Goal: Information Seeking & Learning: Learn about a topic

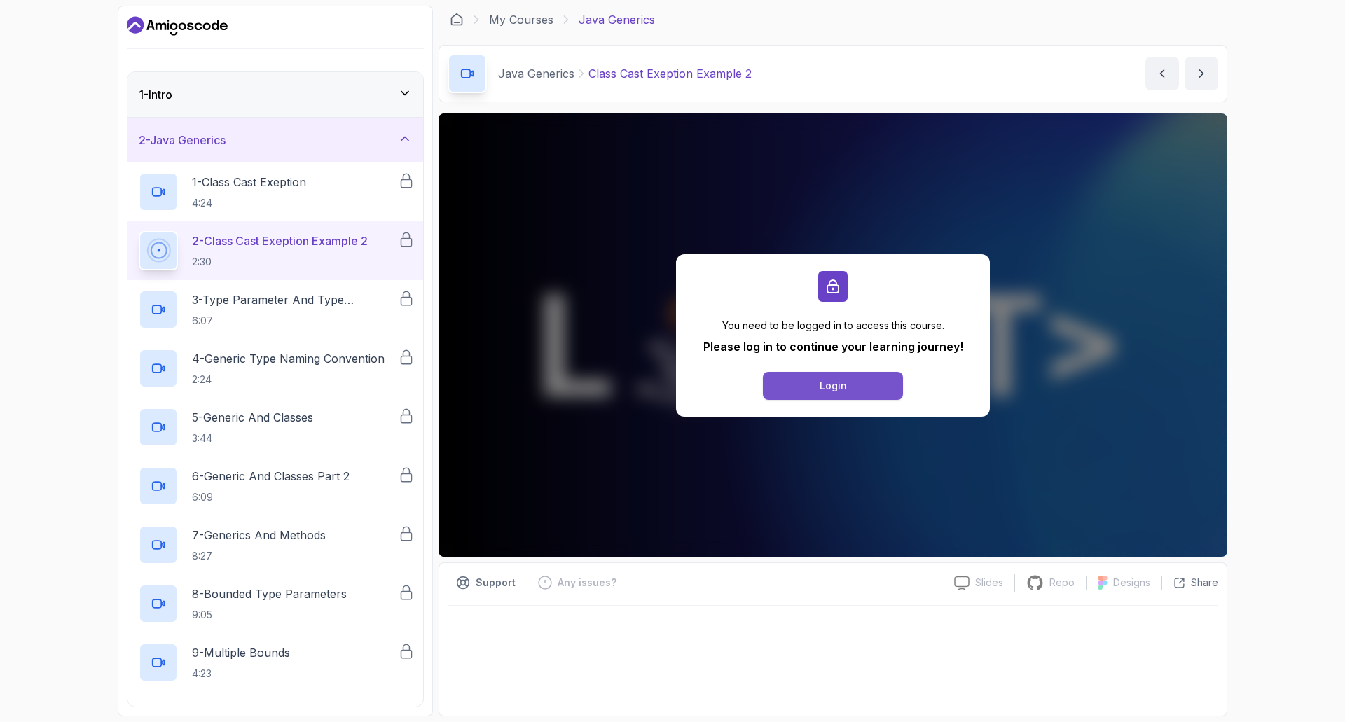
click at [831, 375] on button "Login" at bounding box center [833, 386] width 140 height 28
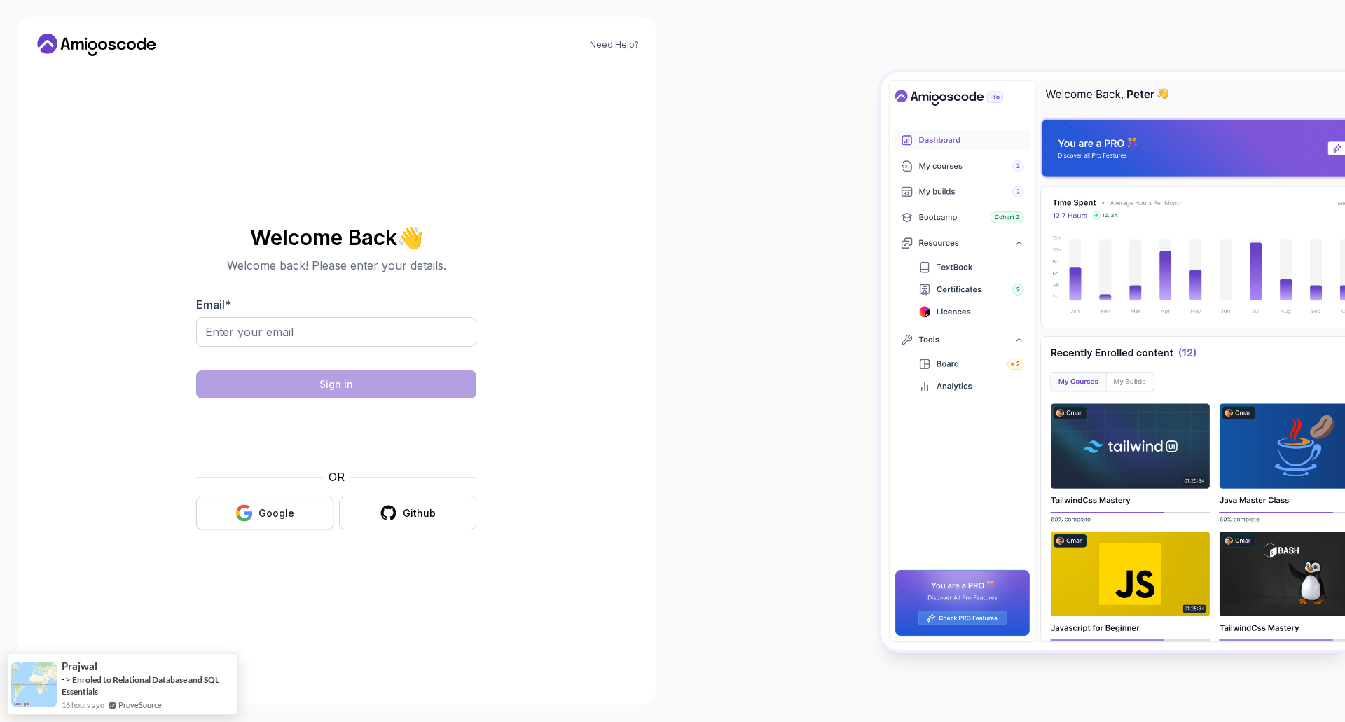
click at [292, 508] on div "Google" at bounding box center [276, 513] width 36 height 14
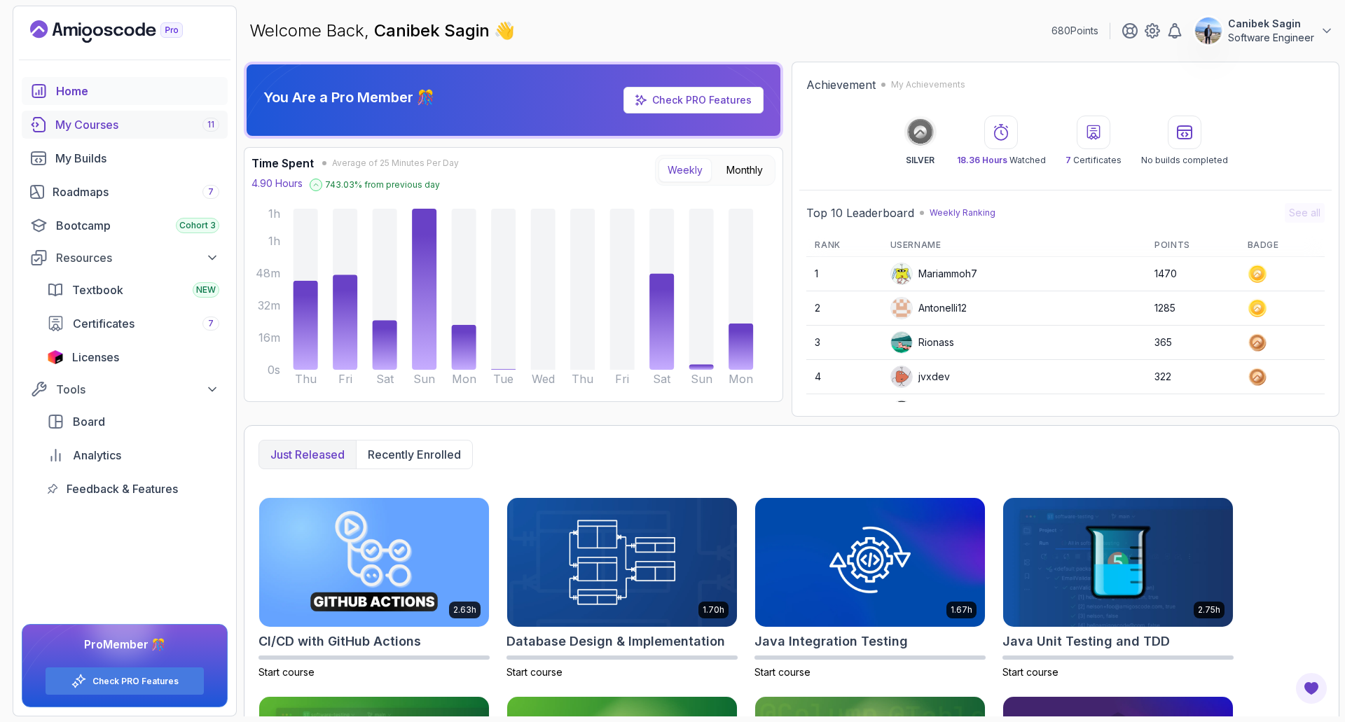
click at [97, 117] on div "My Courses 11" at bounding box center [137, 124] width 164 height 17
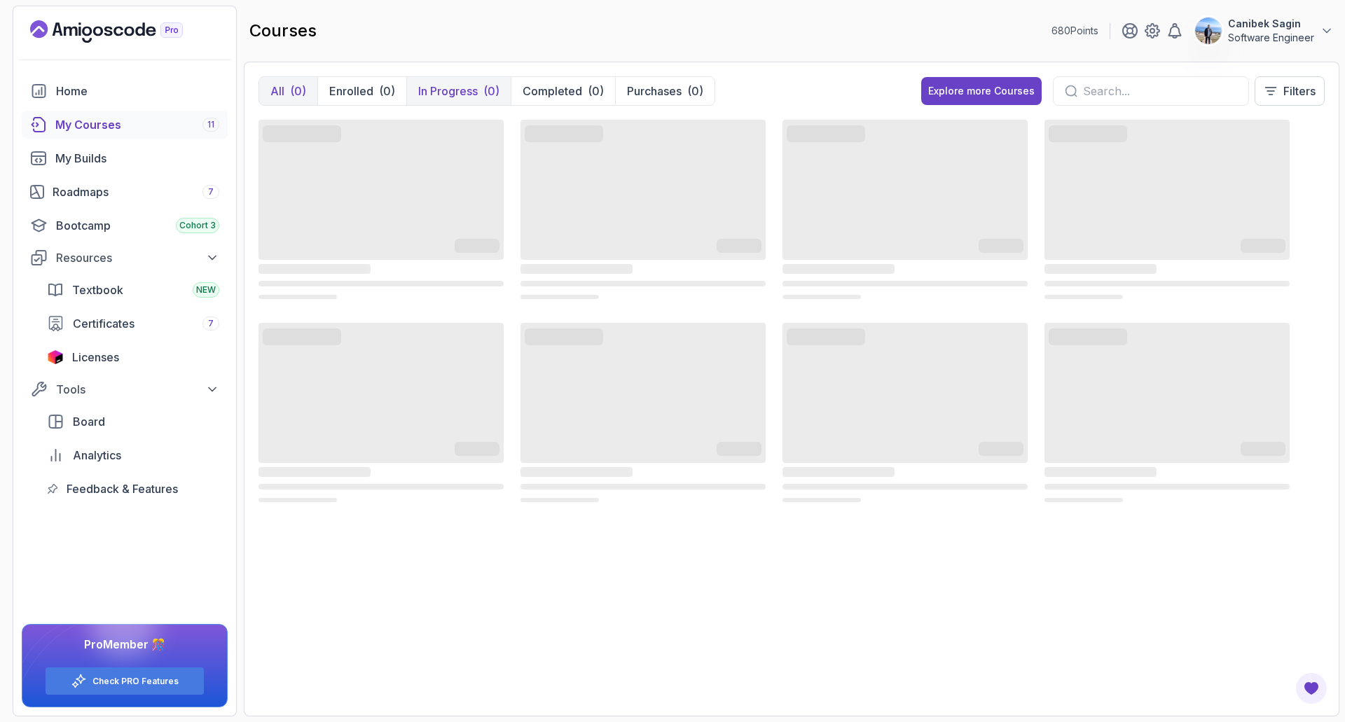
click at [470, 97] on p "In Progress" at bounding box center [448, 91] width 60 height 17
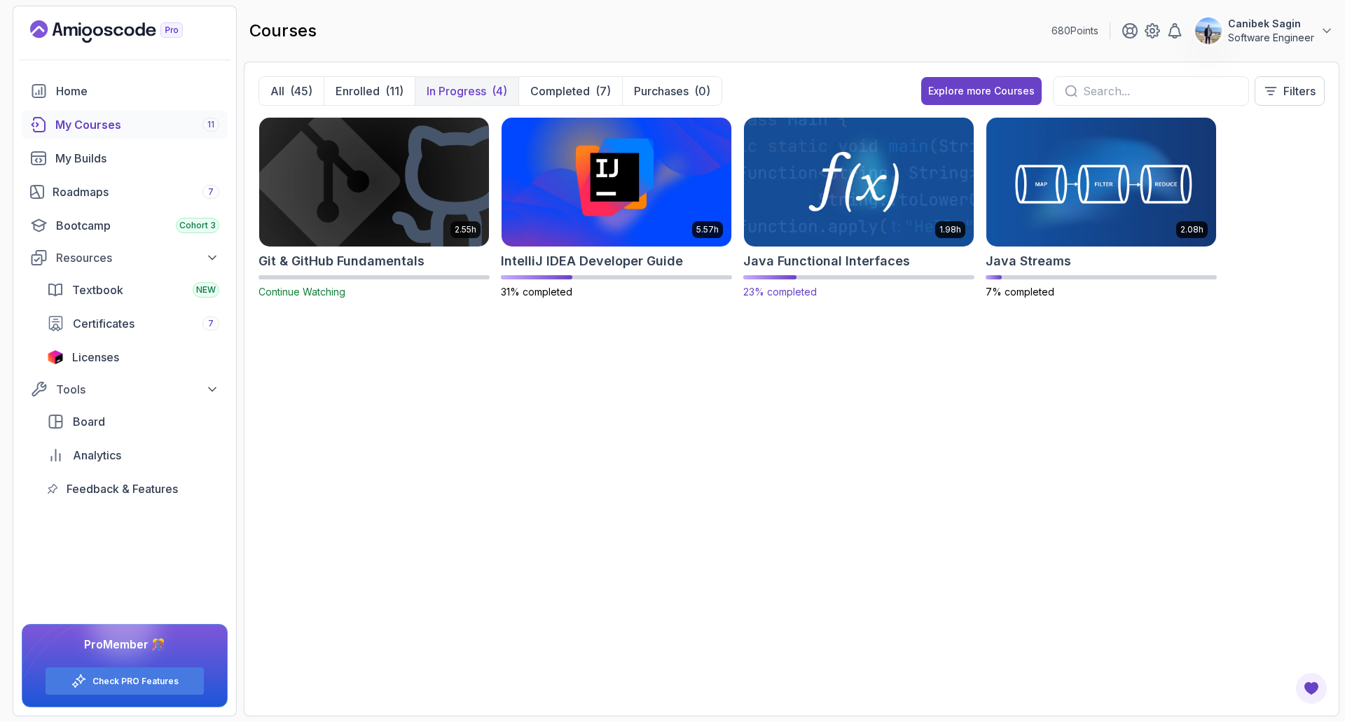
click at [869, 257] on h2 "Java Functional Interfaces" at bounding box center [826, 261] width 167 height 20
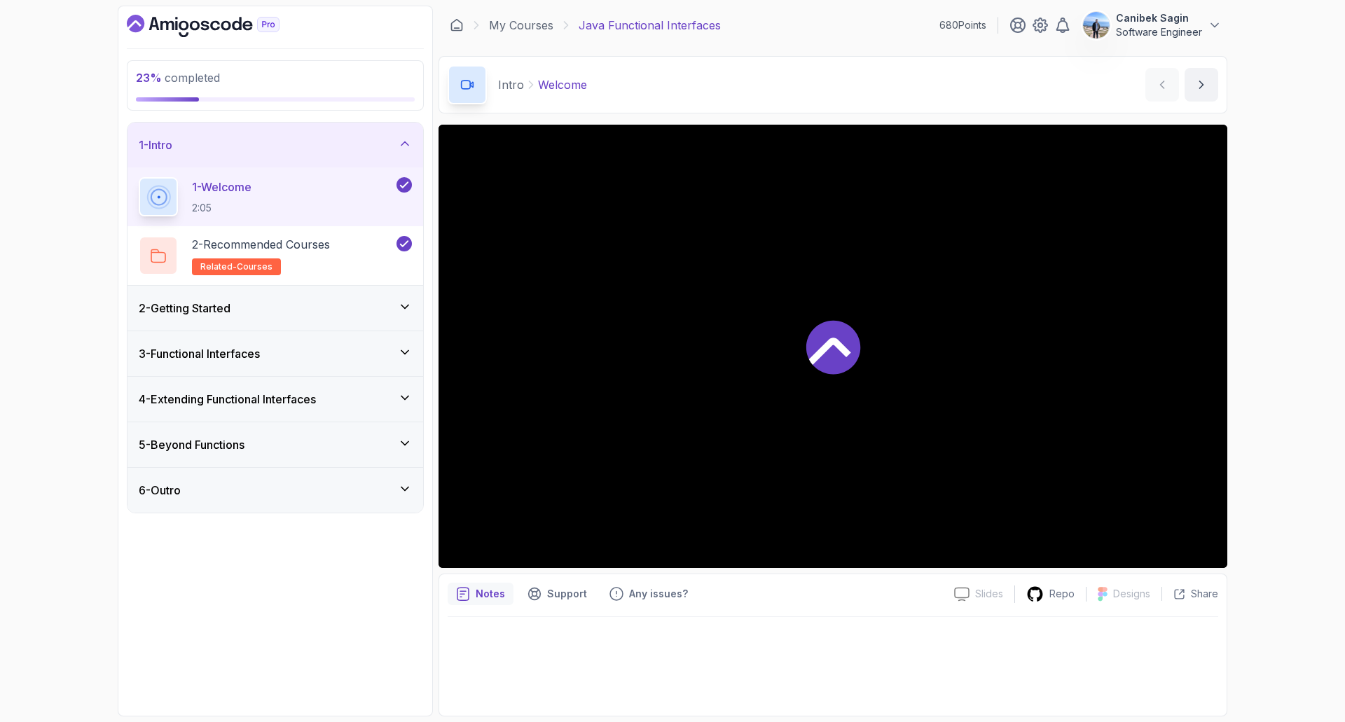
click at [339, 309] on div "2 - Getting Started" at bounding box center [275, 308] width 273 height 17
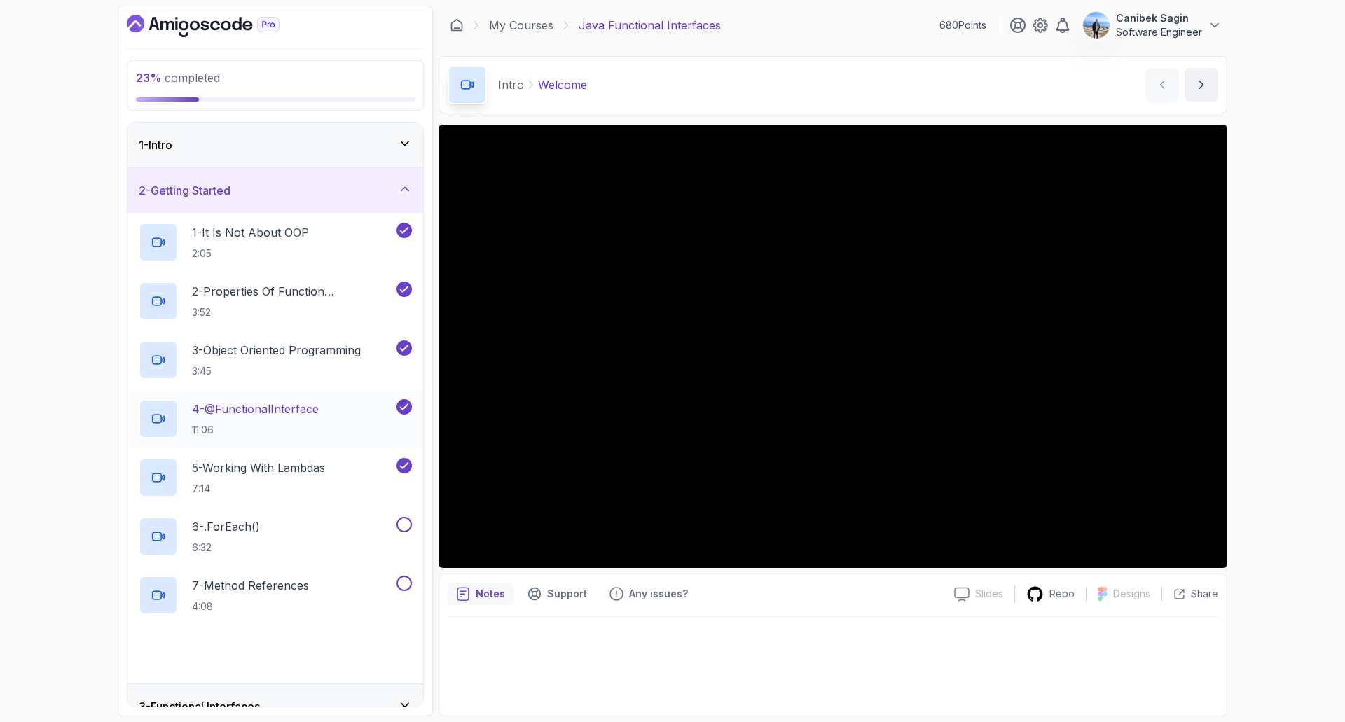
scroll to position [70, 0]
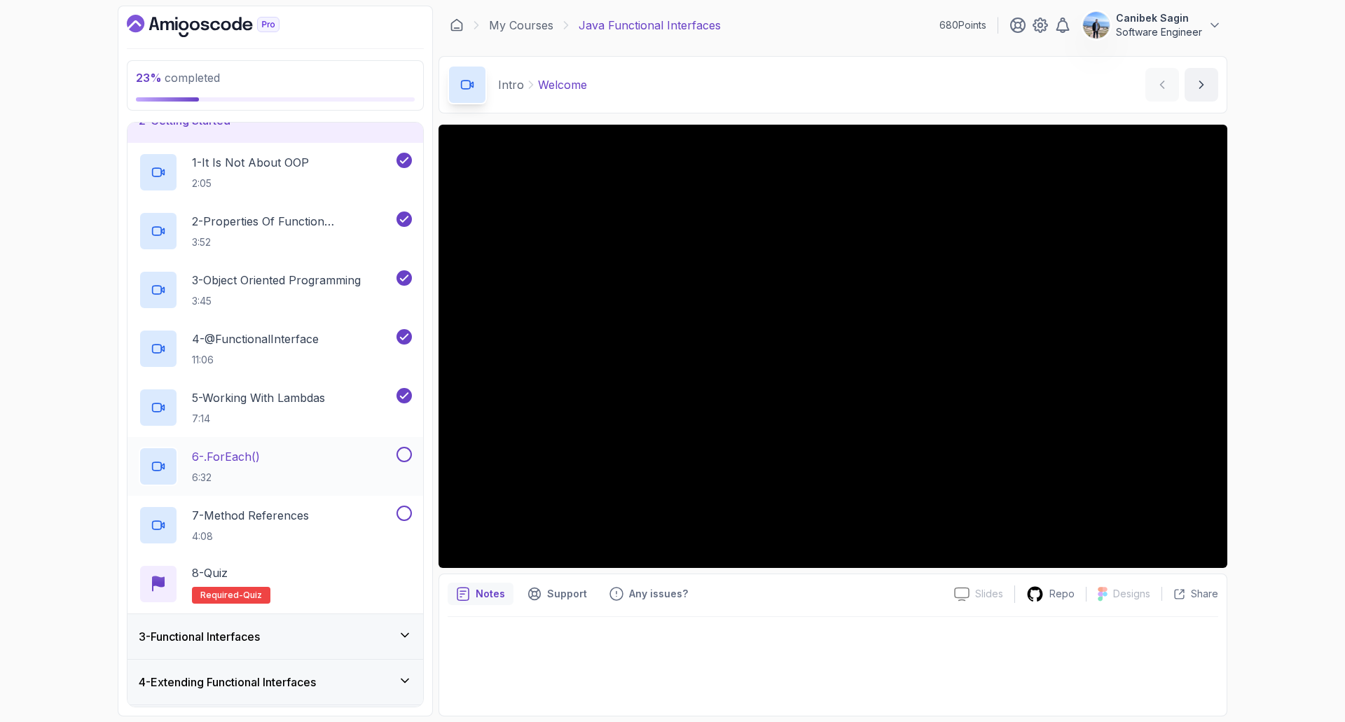
click at [329, 449] on div "6 - .forEach() 6:32" at bounding box center [266, 466] width 255 height 39
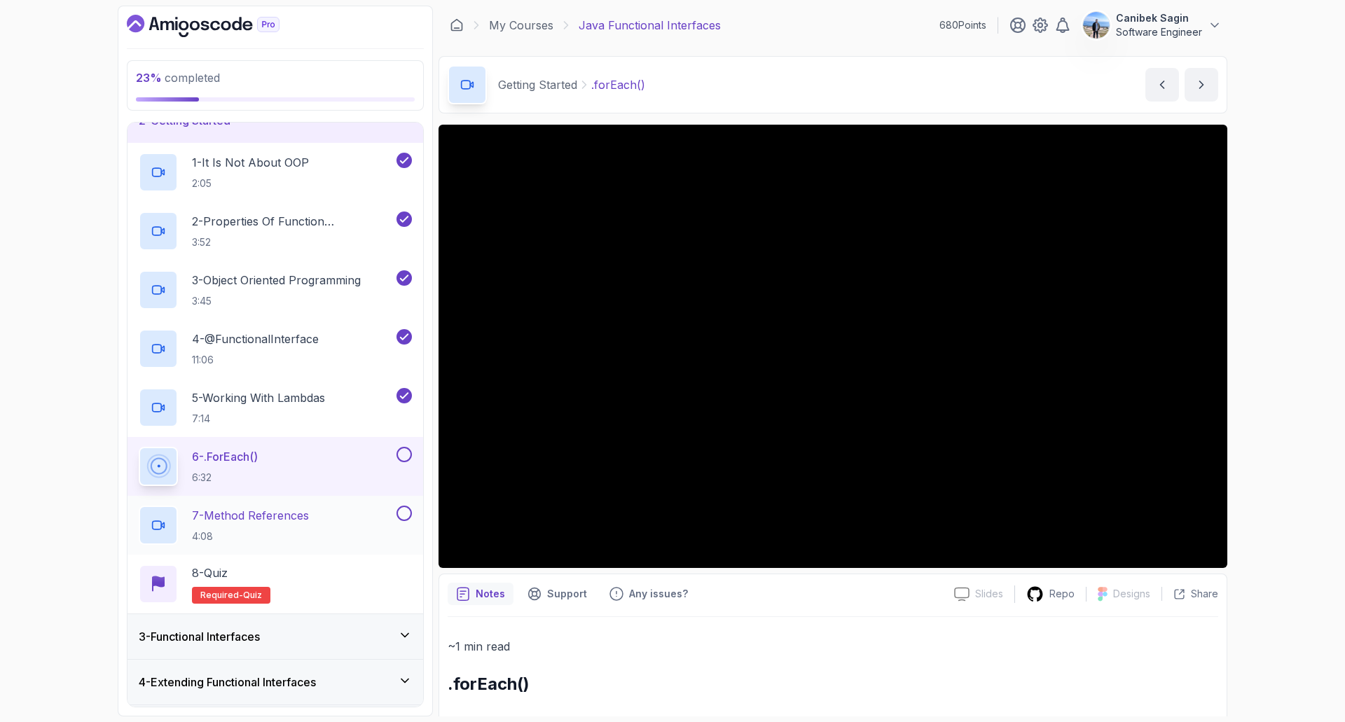
scroll to position [159, 0]
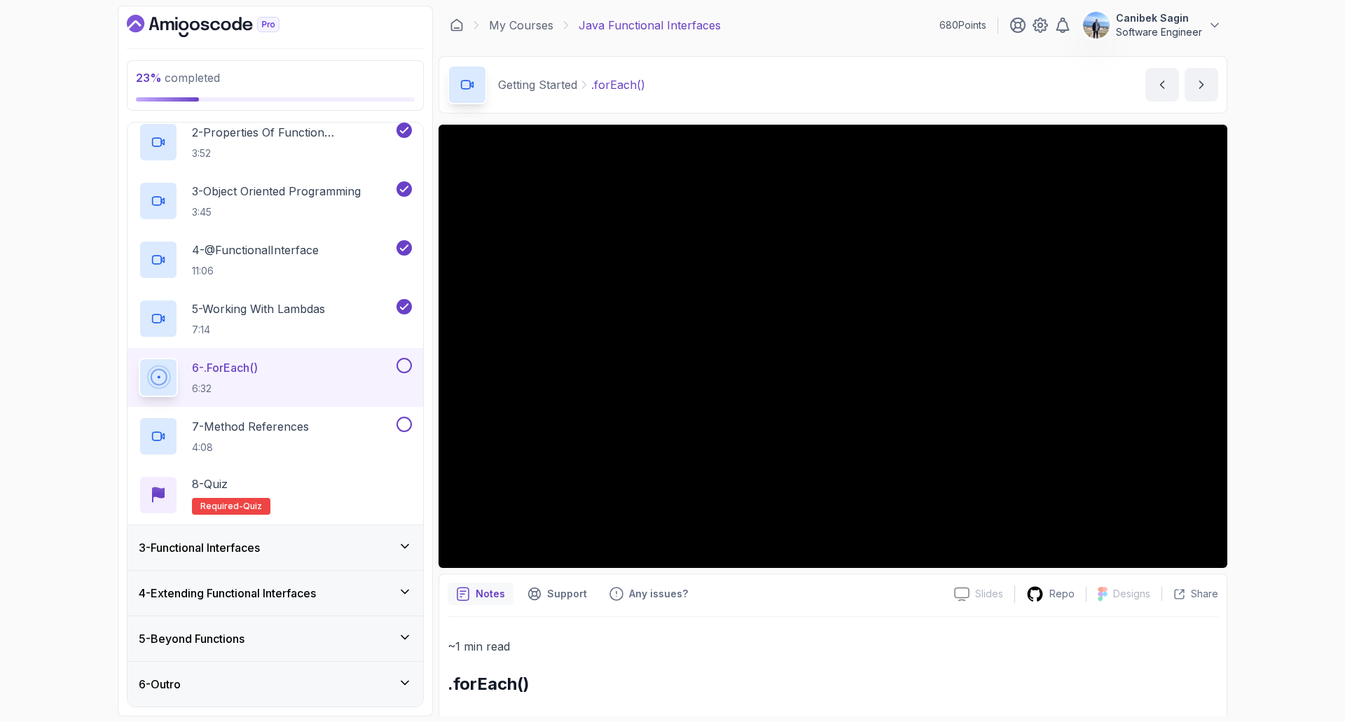
click at [334, 547] on div "3 - Functional Interfaces" at bounding box center [275, 547] width 273 height 17
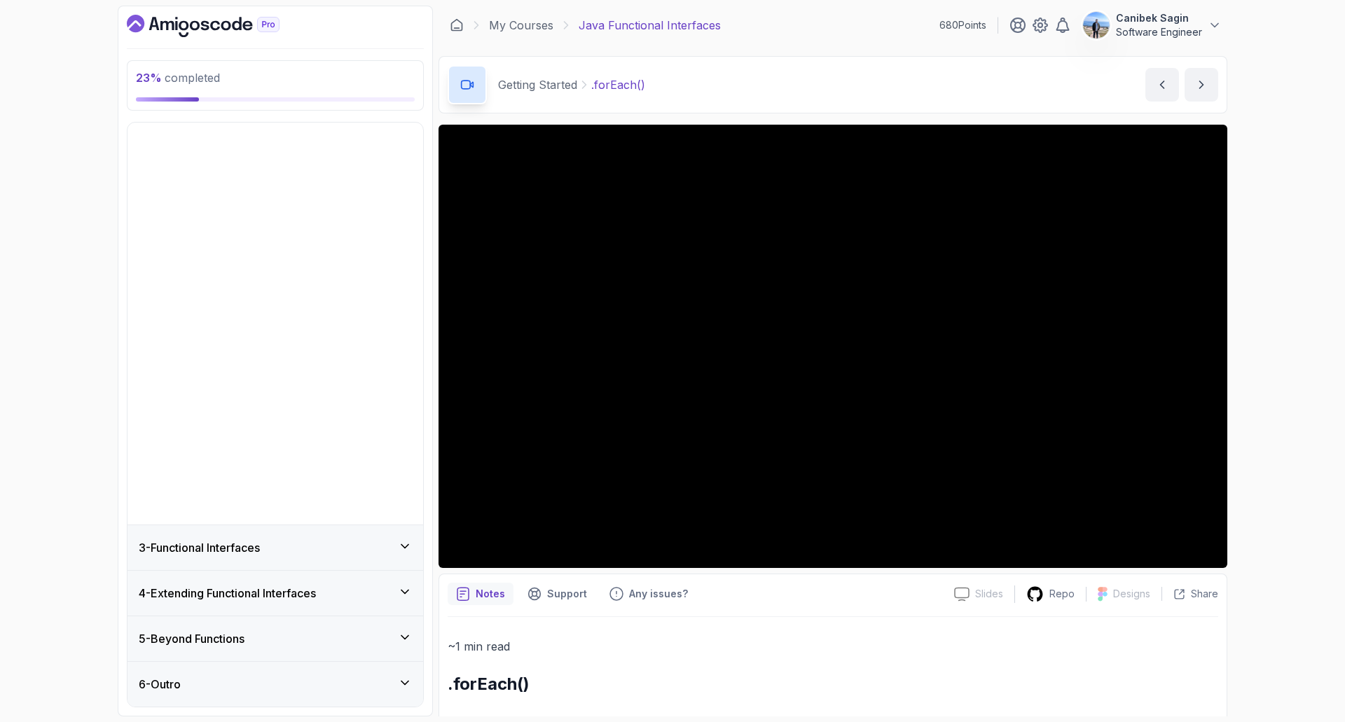
scroll to position [0, 0]
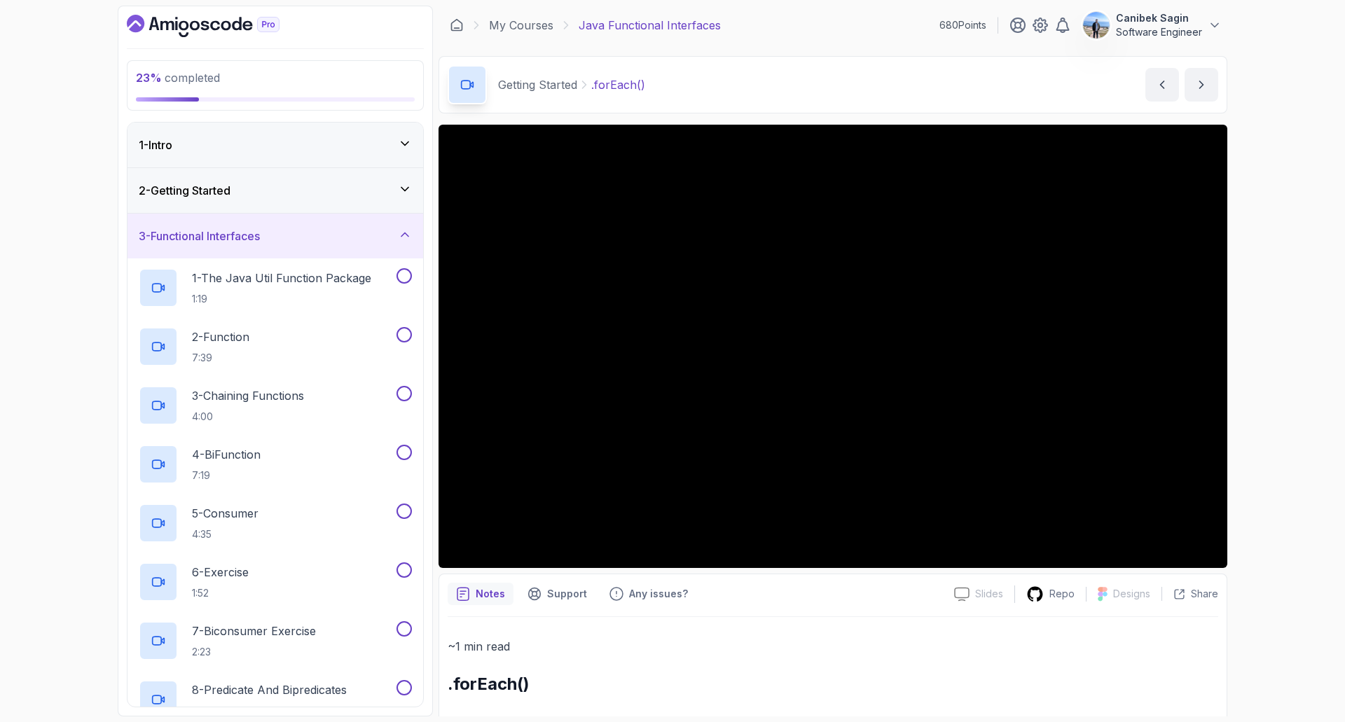
click at [314, 235] on div "3 - Functional Interfaces" at bounding box center [275, 236] width 273 height 17
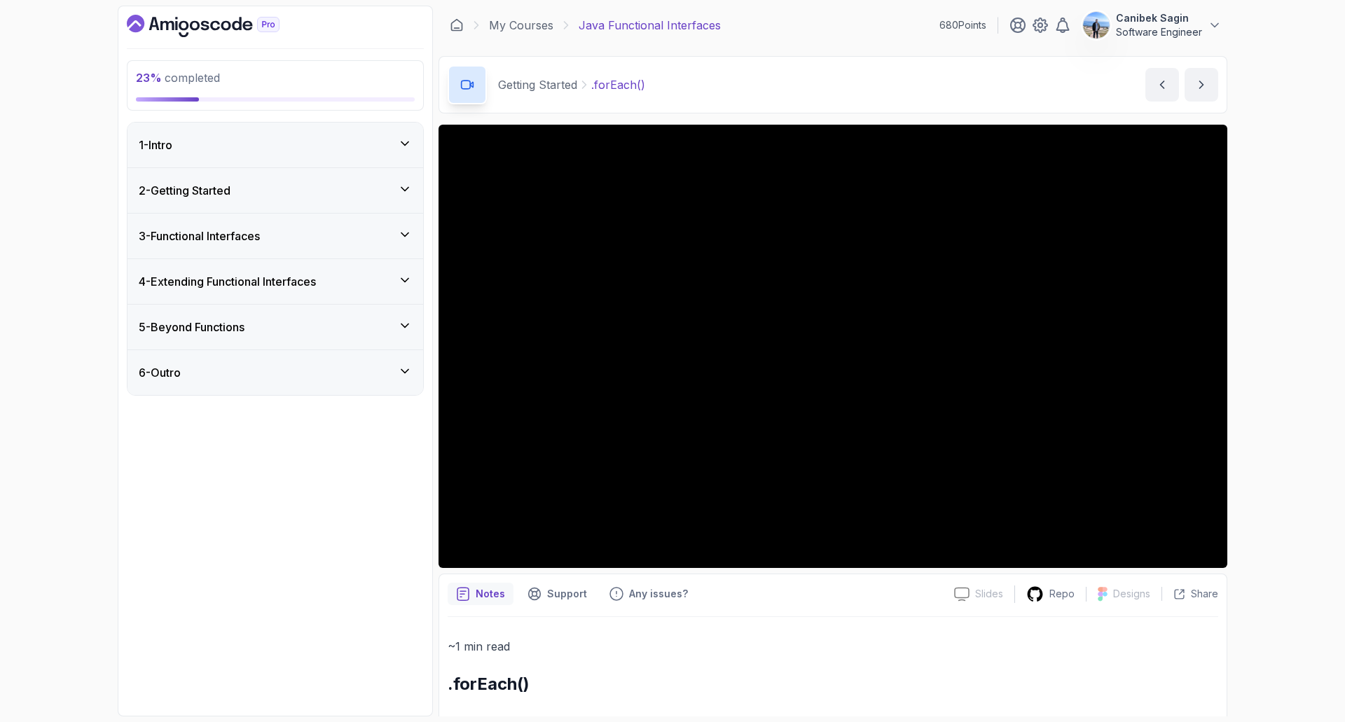
click at [318, 201] on div "2 - Getting Started" at bounding box center [275, 190] width 296 height 45
